Goal: Task Accomplishment & Management: Manage account settings

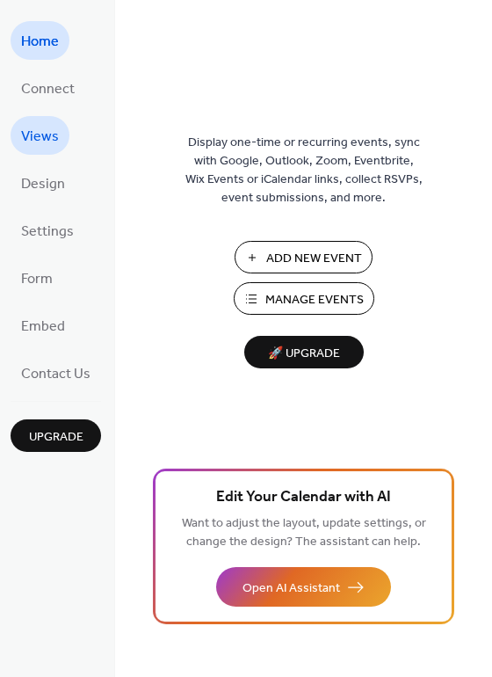
click at [44, 127] on span "Views" at bounding box center [40, 137] width 38 height 28
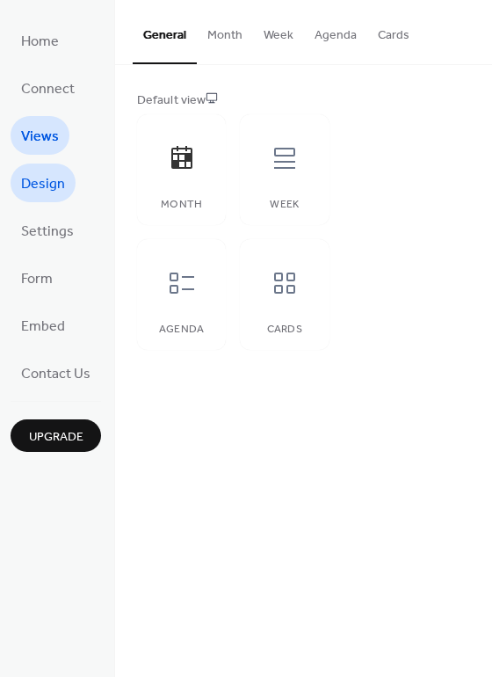
click at [43, 180] on span "Design" at bounding box center [43, 185] width 44 height 28
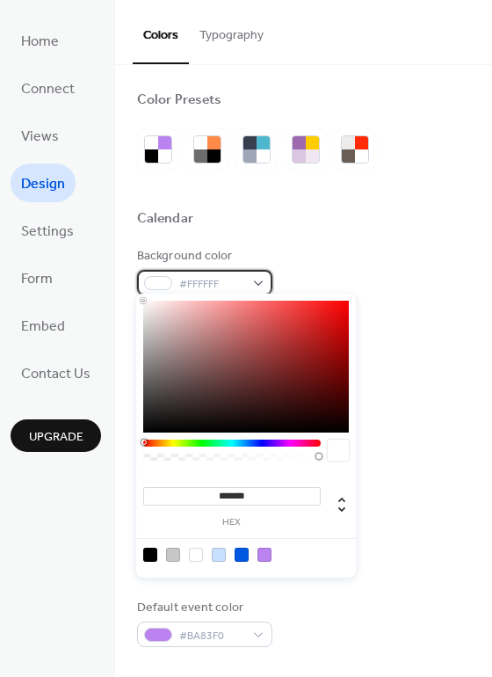
click at [261, 273] on div "#FFFFFF" at bounding box center [204, 282] width 135 height 25
type input "*******"
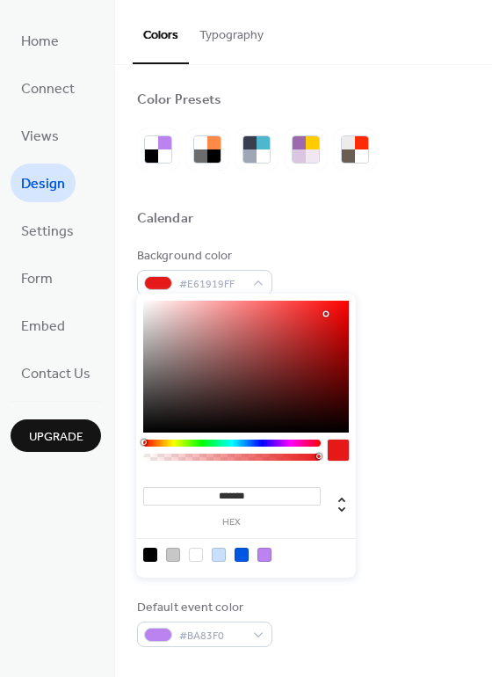
click at [326, 314] on div at bounding box center [246, 367] width 206 height 132
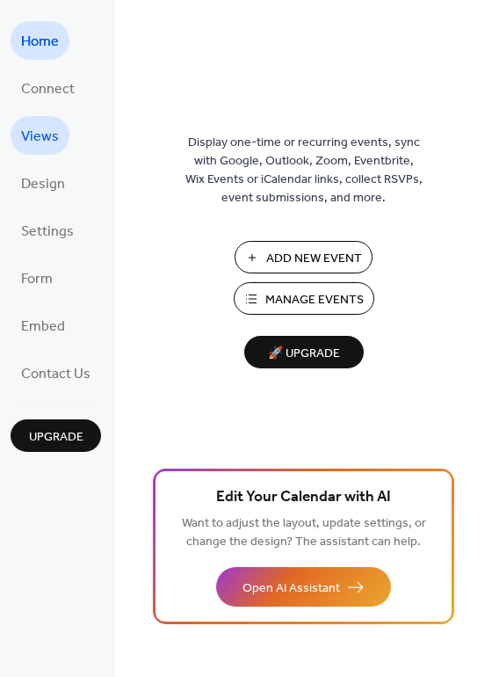
click at [43, 133] on span "Views" at bounding box center [40, 137] width 38 height 28
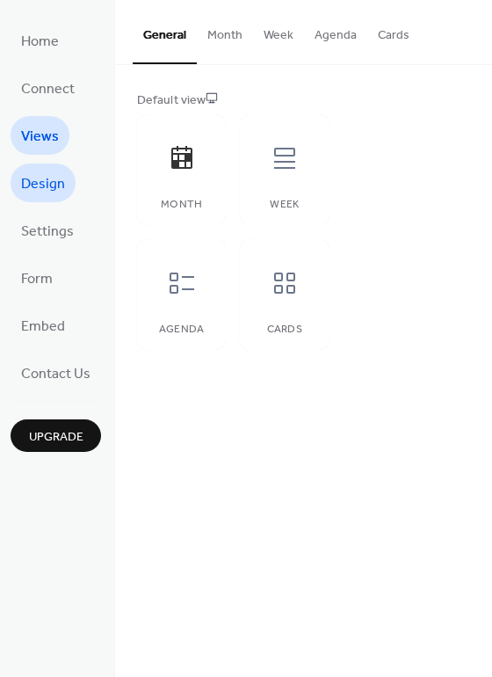
click at [34, 186] on span "Design" at bounding box center [43, 185] width 44 height 28
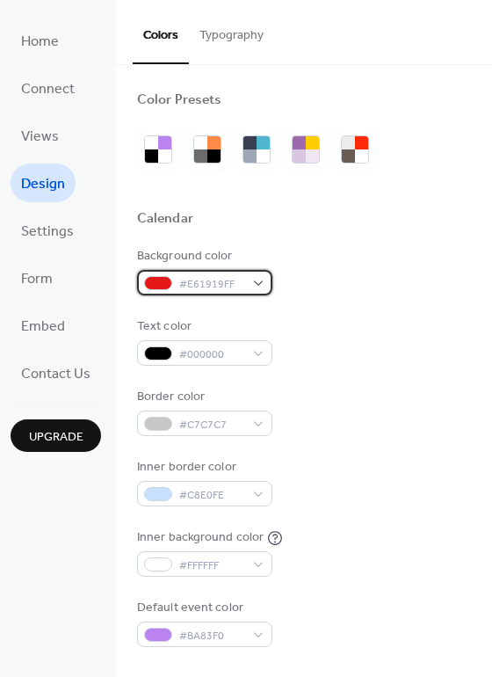
click at [263, 273] on div "#E61919FF" at bounding box center [204, 282] width 135 height 25
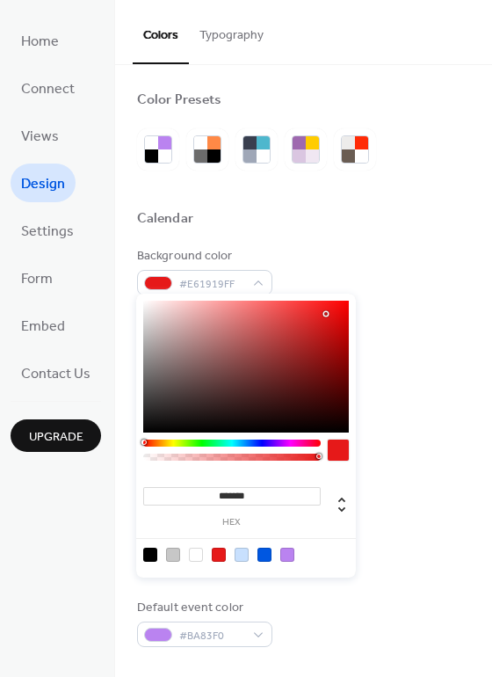
click at [194, 549] on div at bounding box center [196, 555] width 14 height 14
type input "*******"
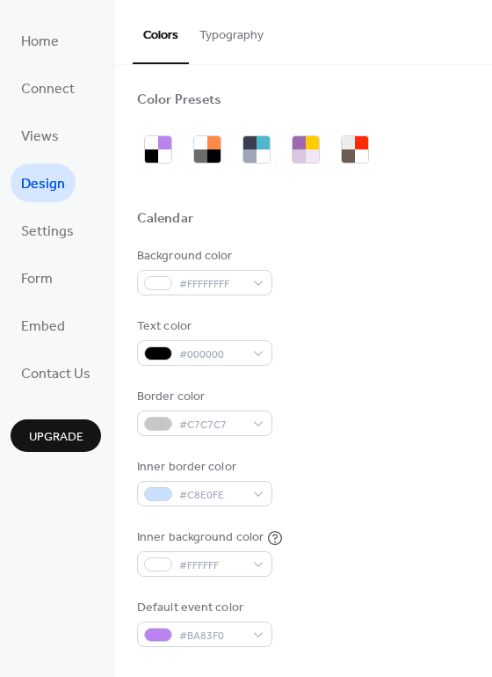
click at [442, 436] on div "Background color #FFFFFFFF Text color #000000 Border color #C7C7C7 Inner border…" at bounding box center [303, 447] width 333 height 400
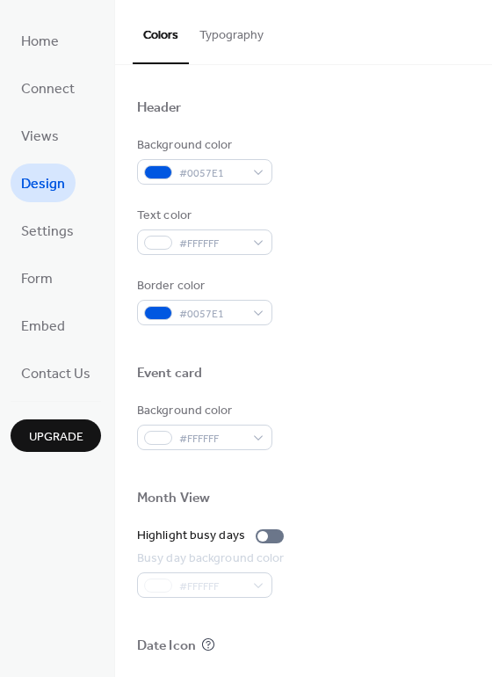
scroll to position [583, 0]
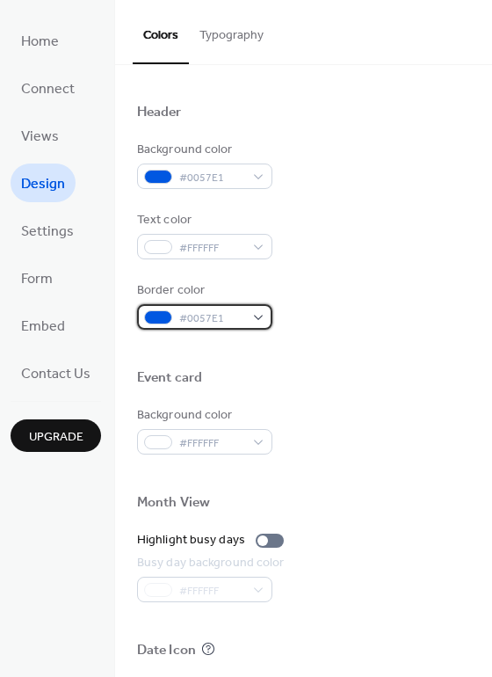
click at [255, 304] on div "#0057E1" at bounding box center [204, 316] width 135 height 25
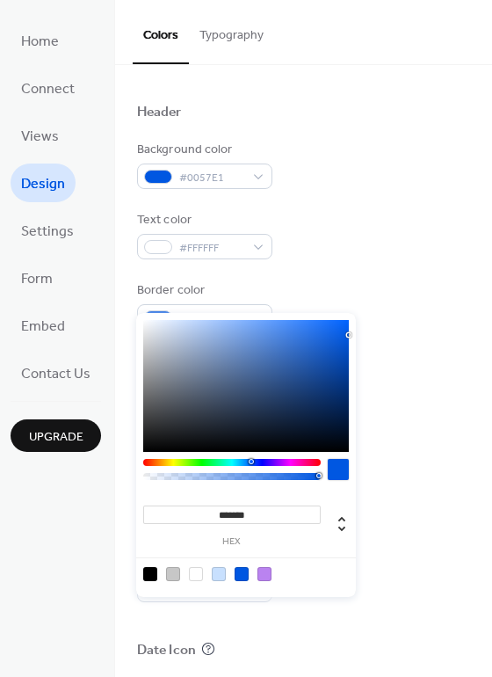
click at [340, 470] on div at bounding box center [338, 469] width 21 height 21
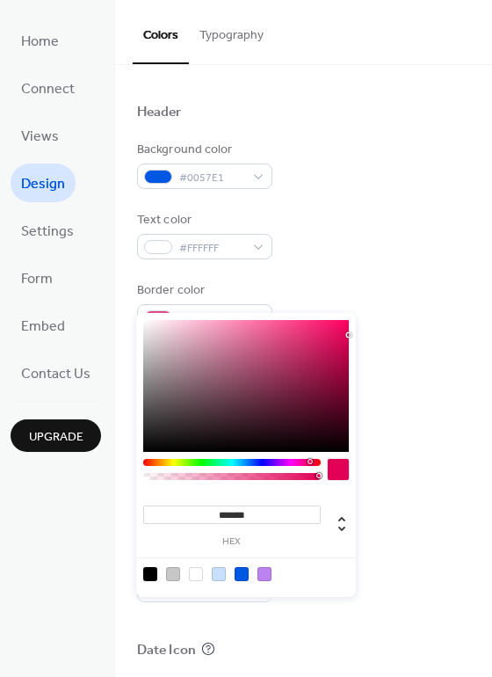
click at [310, 459] on div at bounding box center [232, 462] width 178 height 7
click at [242, 575] on div at bounding box center [242, 574] width 14 height 14
type input "*******"
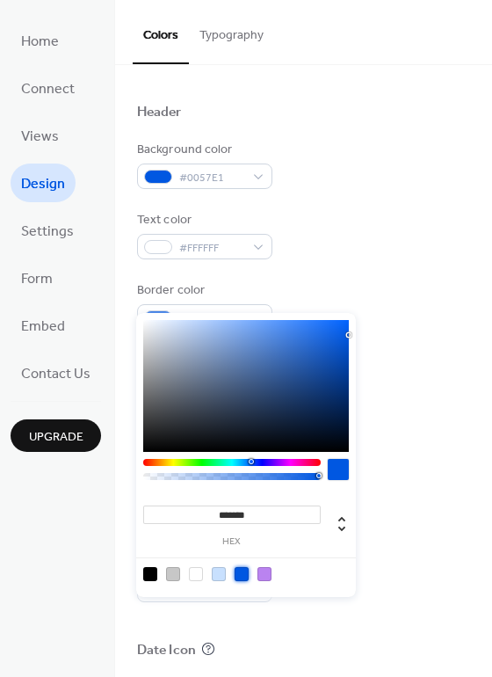
click at [242, 575] on div at bounding box center [242, 574] width 14 height 14
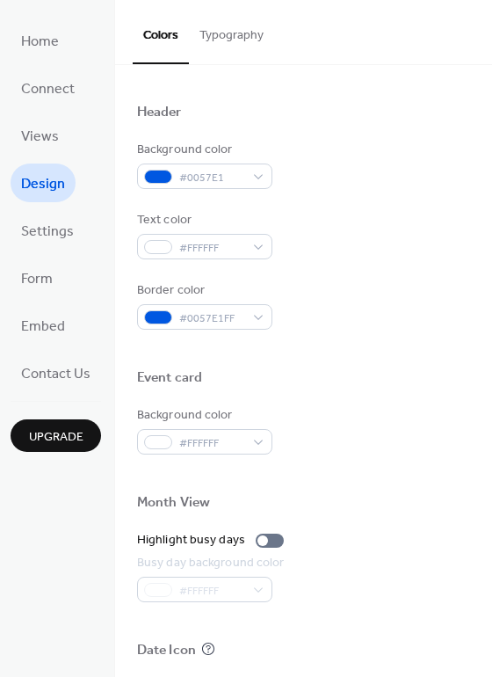
click at [417, 517] on div at bounding box center [303, 524] width 333 height 14
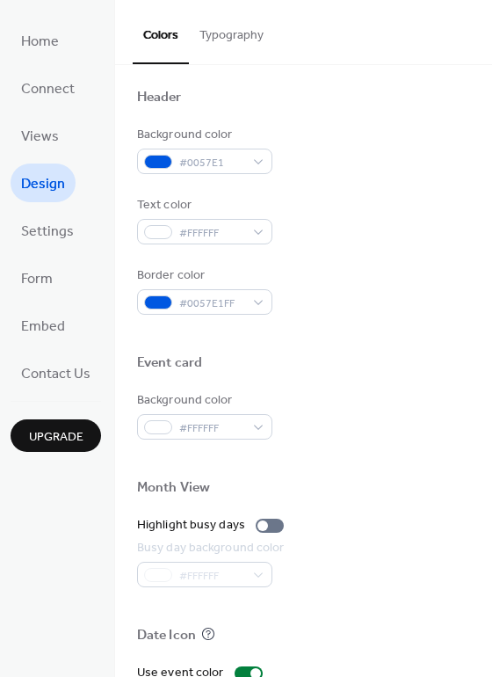
scroll to position [594, 0]
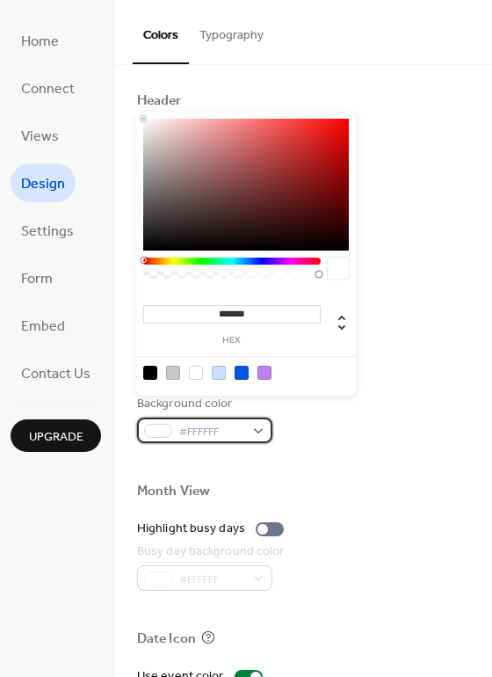
click at [259, 418] on div "#FFFFFF" at bounding box center [204, 430] width 135 height 25
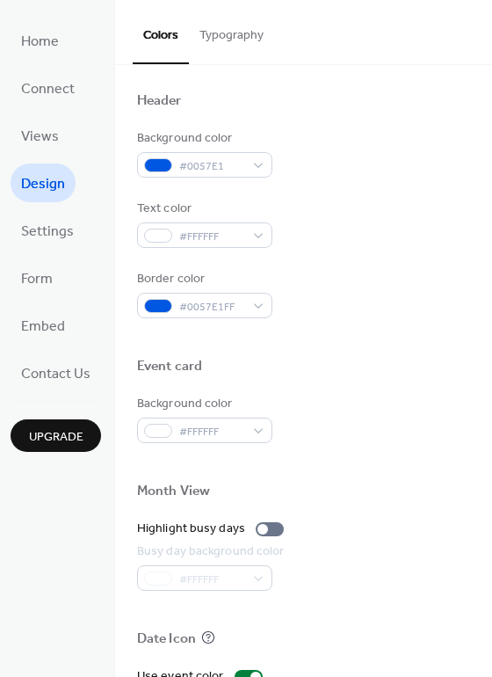
click at [345, 448] on div at bounding box center [303, 463] width 333 height 40
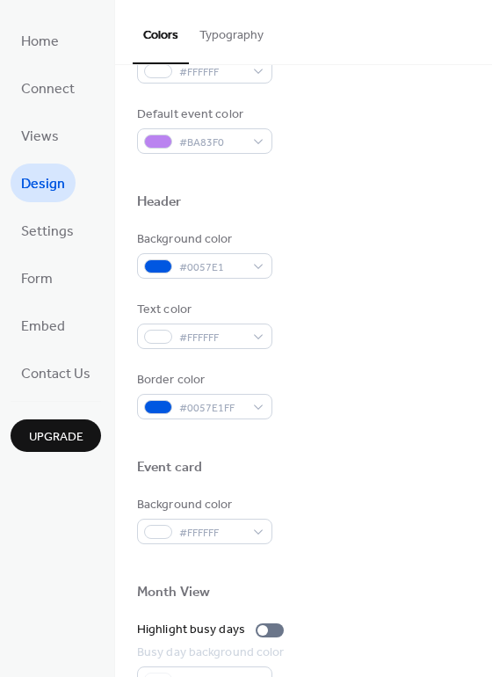
scroll to position [492, 0]
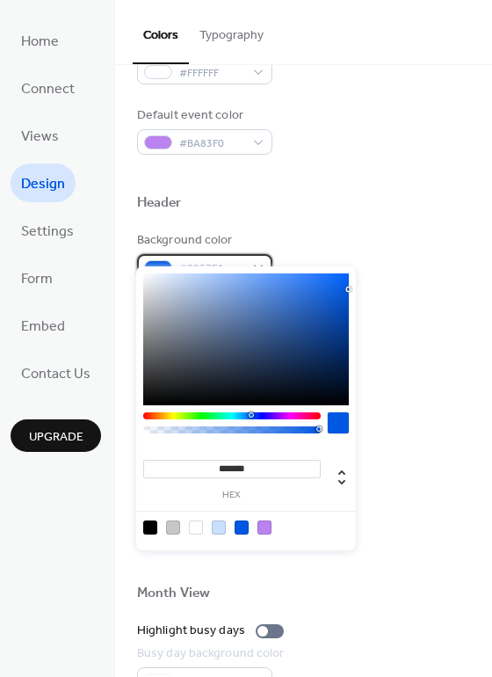
click at [256, 254] on div "#0057E1" at bounding box center [204, 266] width 135 height 25
click at [150, 411] on div "******* hex" at bounding box center [246, 408] width 220 height 284
click at [265, 524] on div at bounding box center [265, 528] width 14 height 14
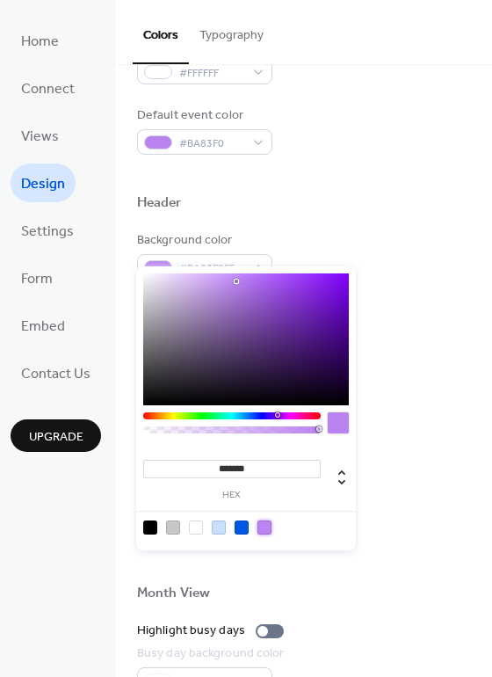
type input "*******"
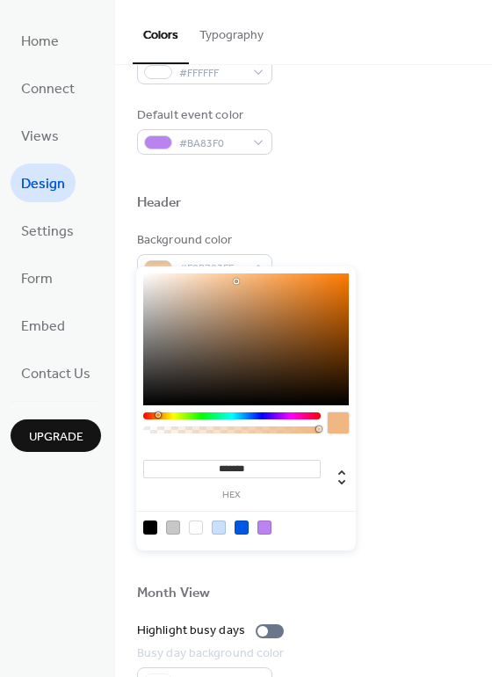
click at [157, 415] on div at bounding box center [232, 415] width 178 height 7
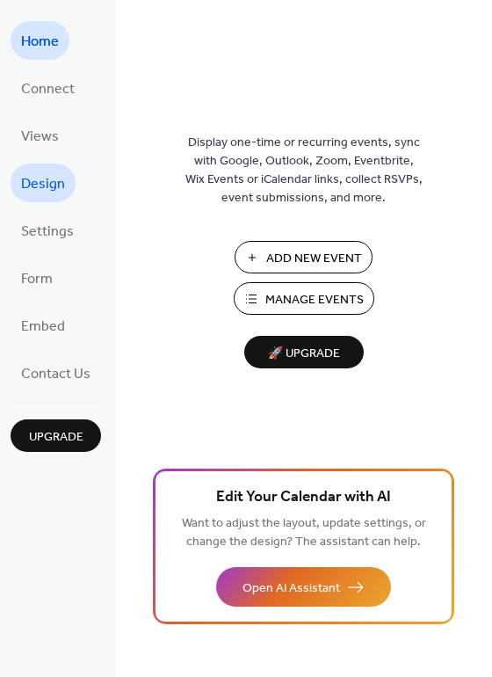
click at [43, 180] on span "Design" at bounding box center [43, 185] width 44 height 28
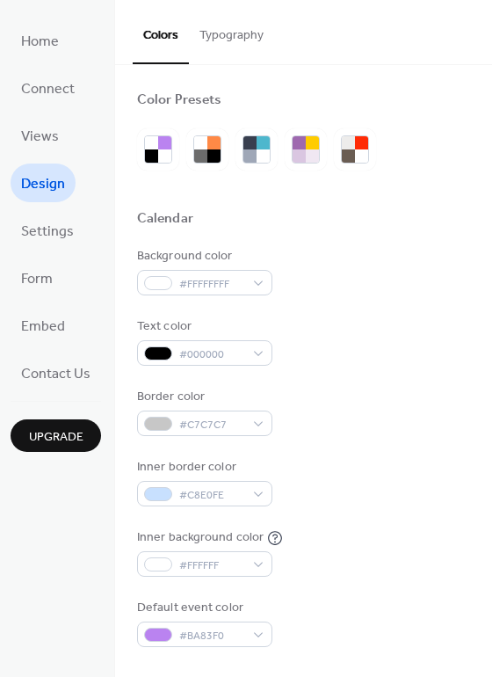
click at [237, 33] on button "Typography" at bounding box center [231, 31] width 85 height 62
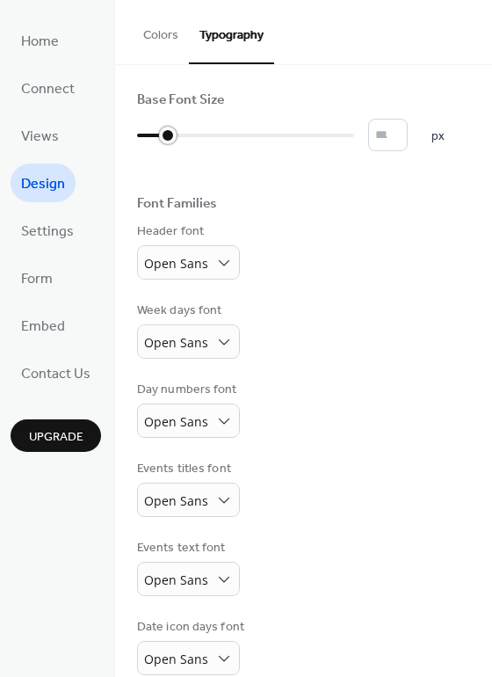
click at [161, 134] on div at bounding box center [245, 135] width 217 height 28
click at [192, 127] on div at bounding box center [245, 135] width 217 height 28
click at [210, 130] on div at bounding box center [245, 135] width 217 height 28
click at [253, 131] on div at bounding box center [245, 135] width 217 height 28
click at [285, 129] on div at bounding box center [245, 135] width 217 height 28
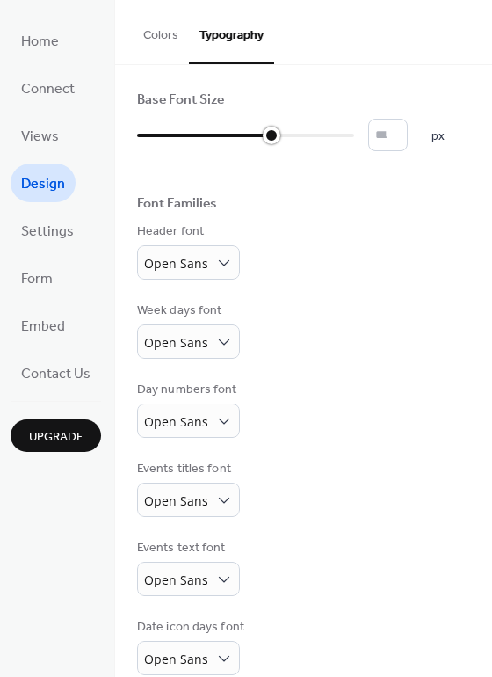
type input "**"
click at [288, 136] on div at bounding box center [245, 135] width 217 height 28
